Goal: Transaction & Acquisition: Book appointment/travel/reservation

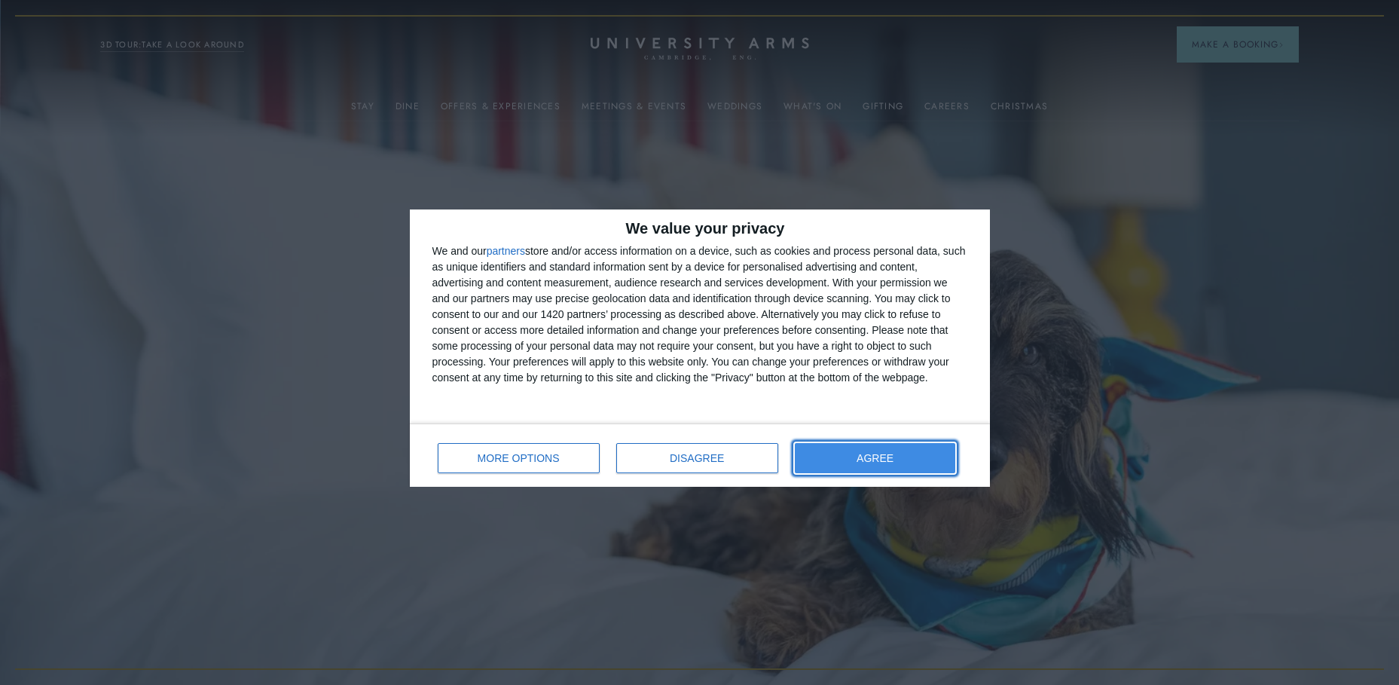
click at [869, 452] on button "AGREE" at bounding box center [875, 458] width 161 height 30
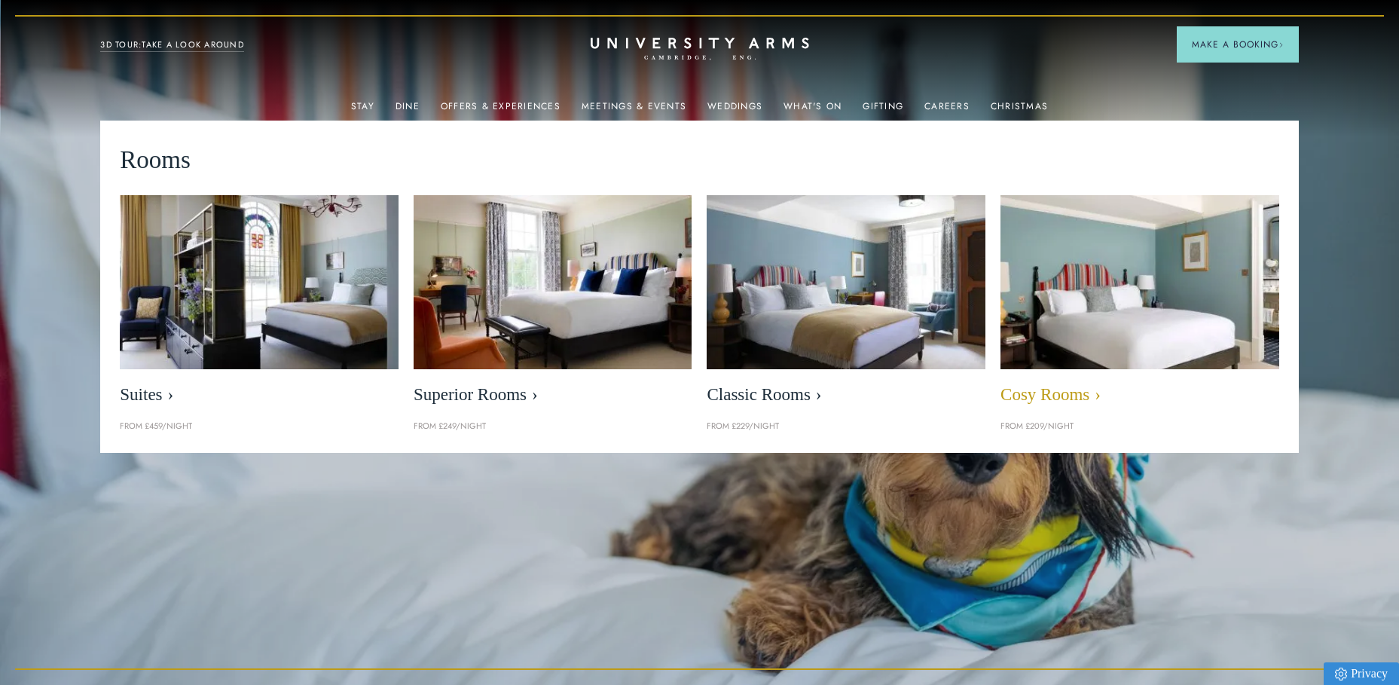
click at [1073, 267] on img at bounding box center [1139, 282] width 320 height 200
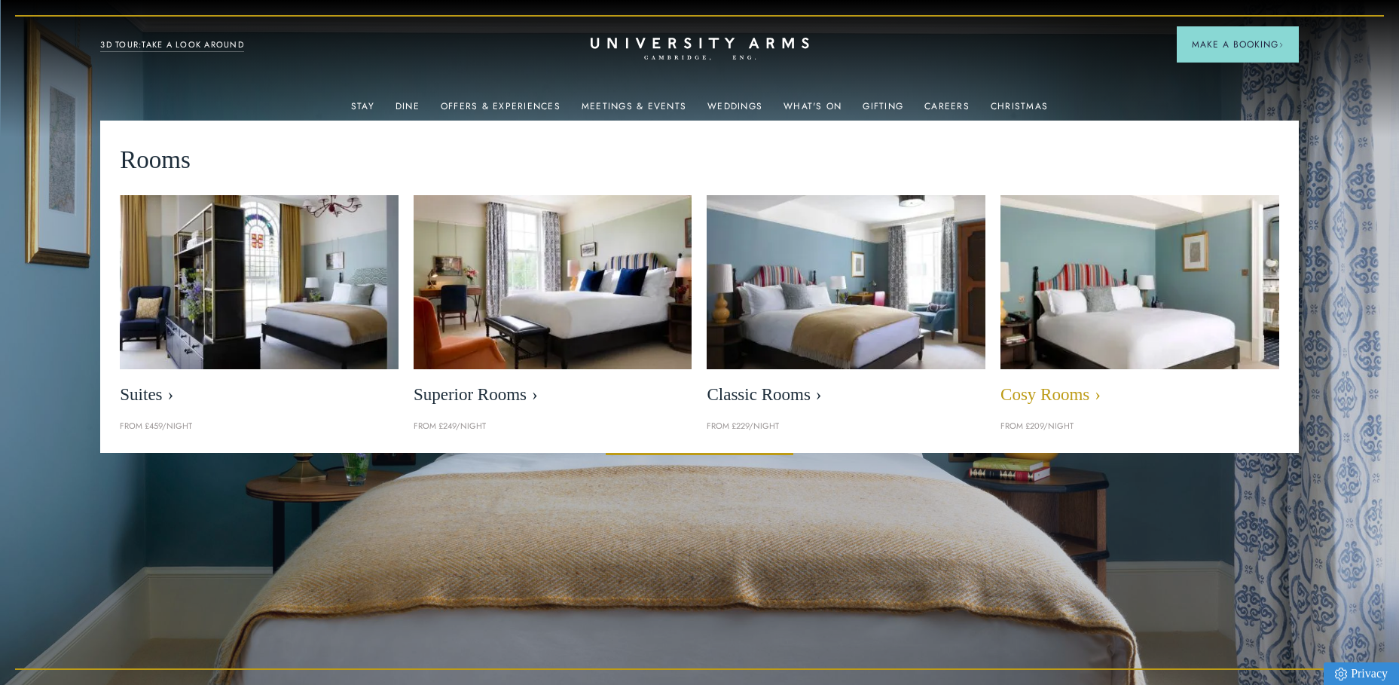
click at [1092, 333] on img at bounding box center [1139, 282] width 320 height 200
click at [1101, 313] on img at bounding box center [1139, 282] width 320 height 200
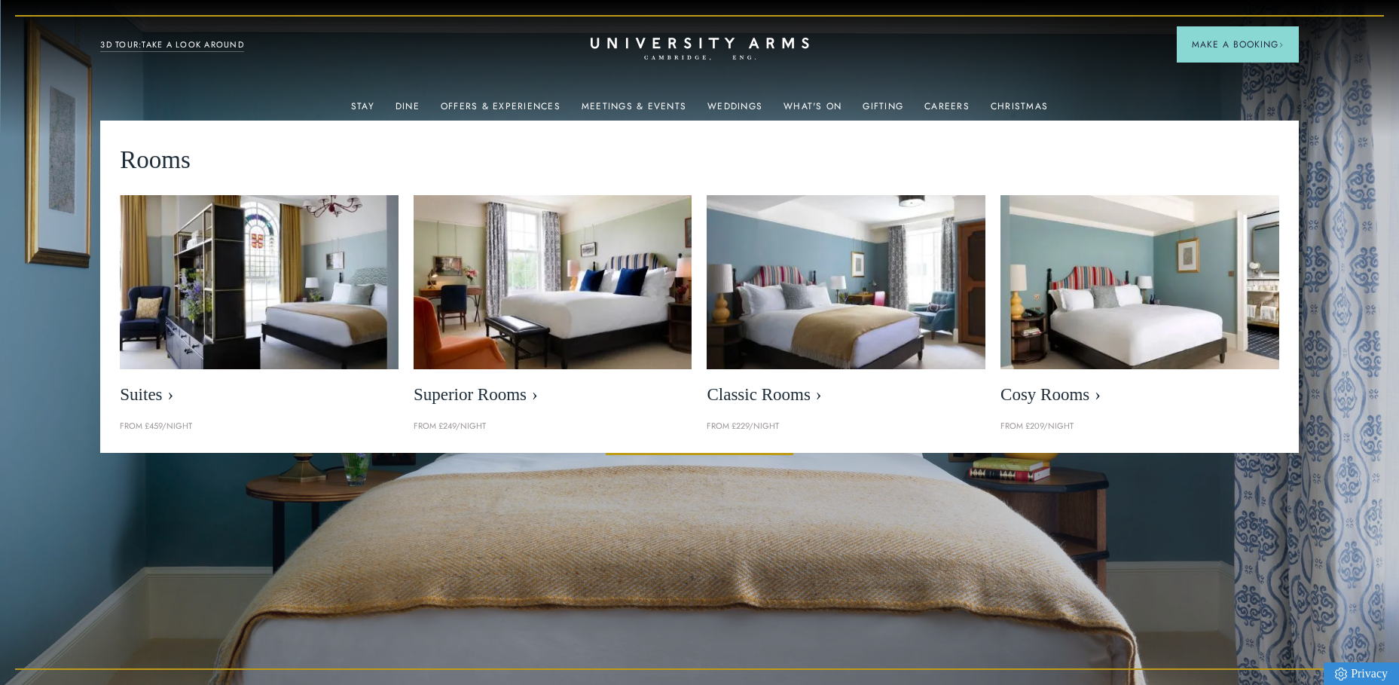
click at [1043, 431] on p "From £209/night" at bounding box center [1139, 427] width 279 height 14
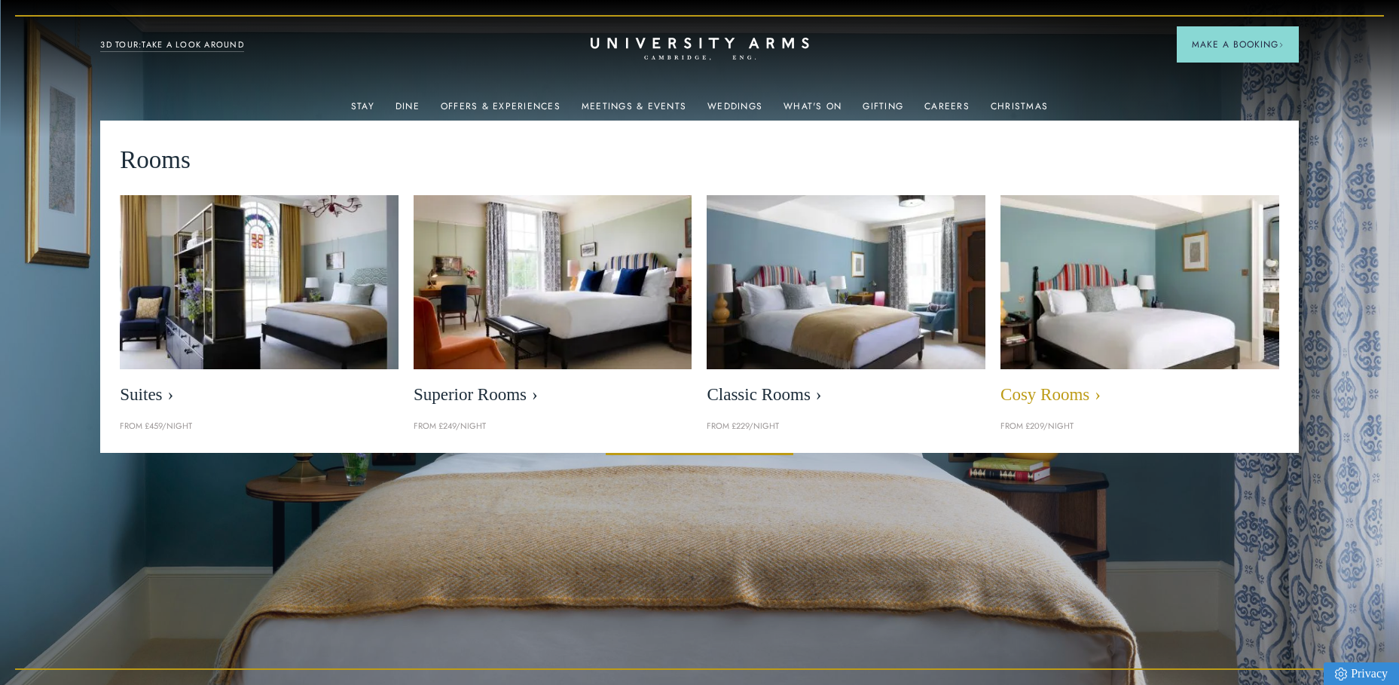
click at [1085, 338] on img at bounding box center [1139, 282] width 320 height 200
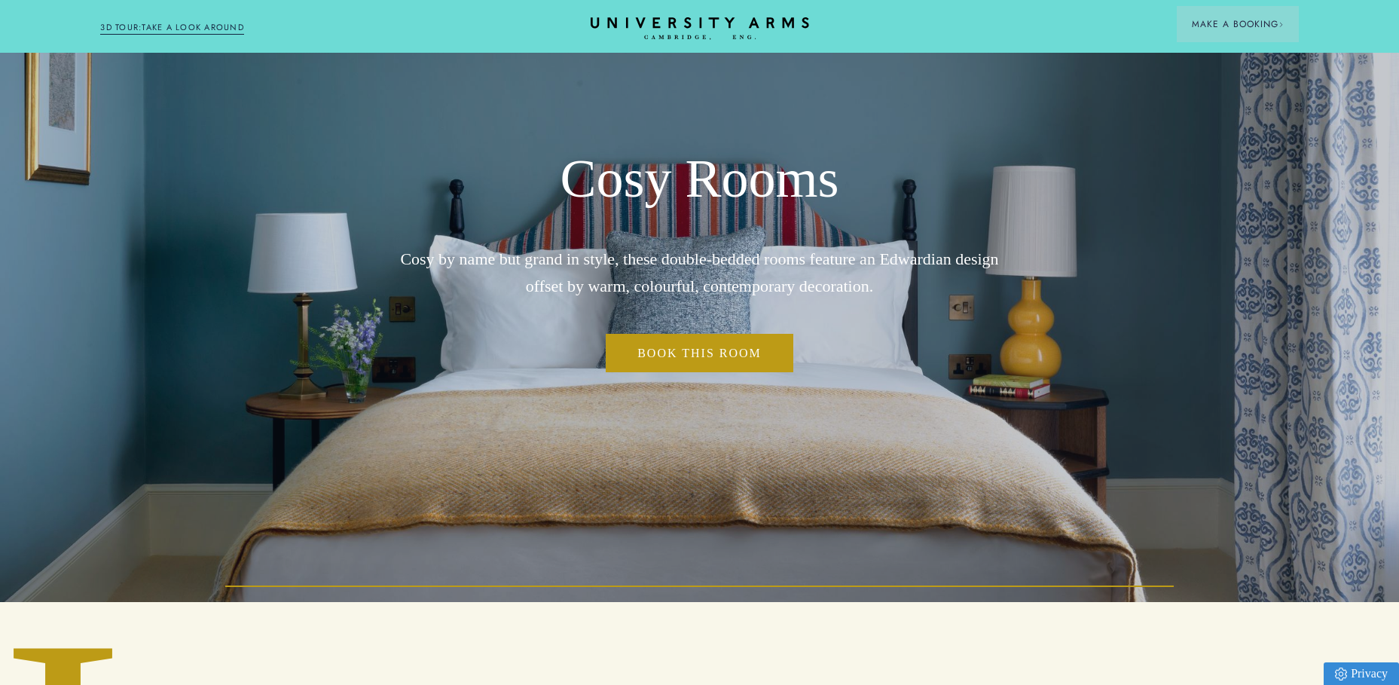
scroll to position [151, 0]
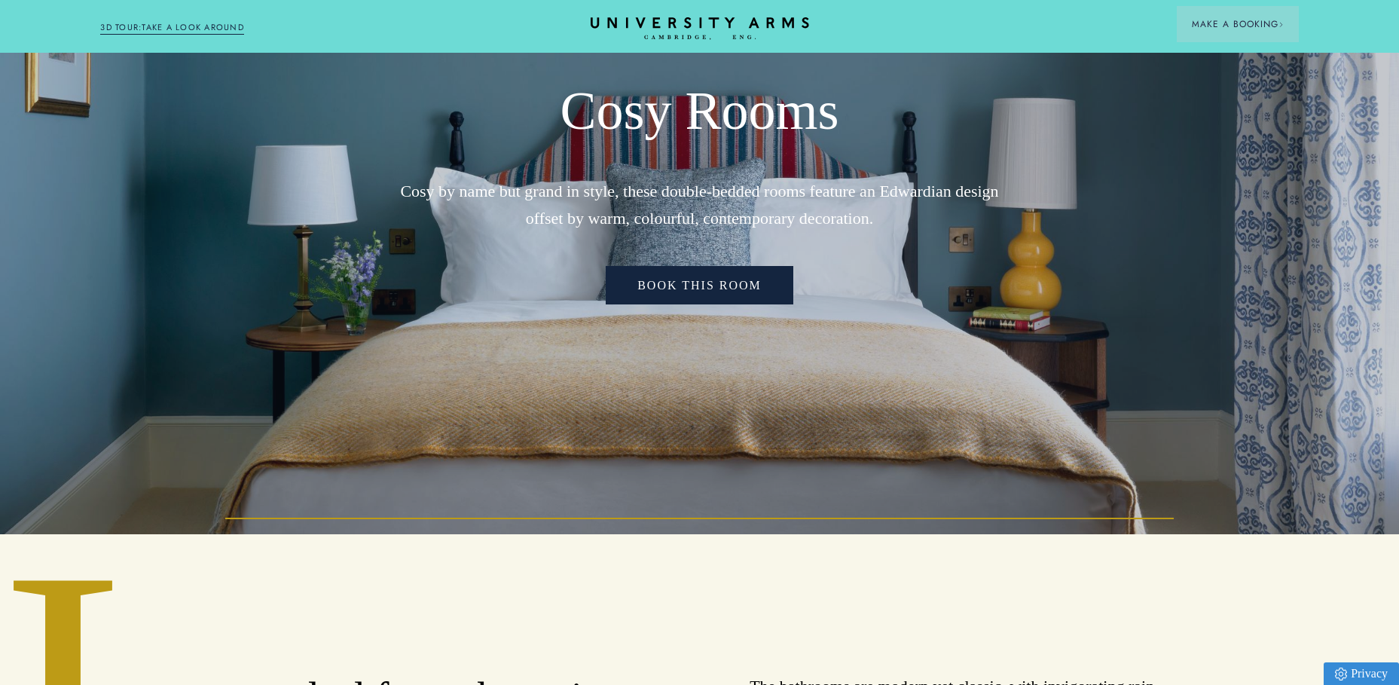
click at [676, 283] on link "Book This Room" at bounding box center [700, 285] width 188 height 39
